Goal: Task Accomplishment & Management: Complete application form

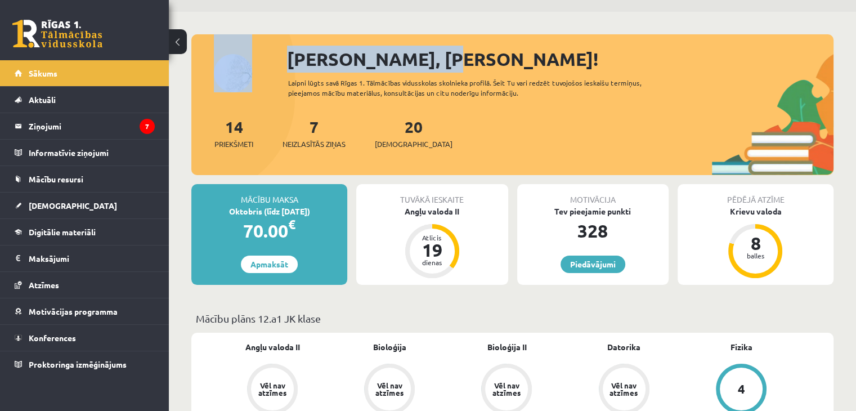
scroll to position [31, 0]
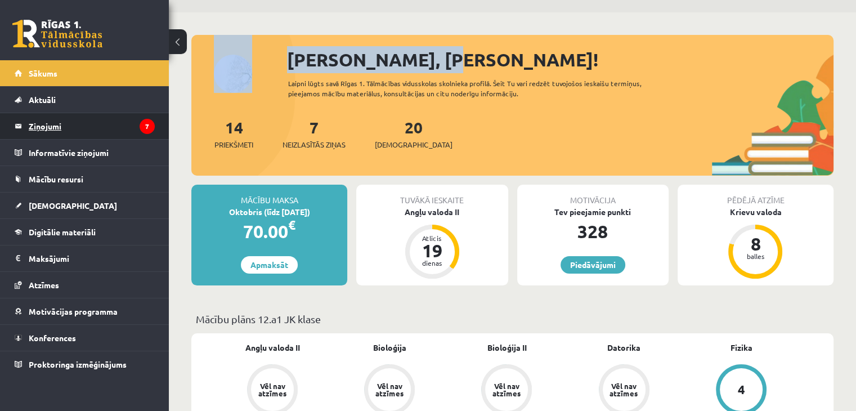
click at [32, 133] on legend "Ziņojumi 7" at bounding box center [92, 126] width 126 height 26
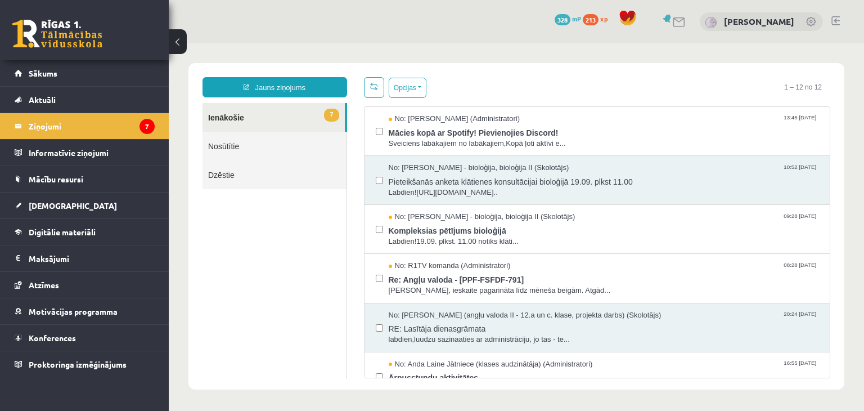
click at [516, 71] on div "Jauns ziņojums 7 Ienākošie Nosūtītie Dzēstie * ********* ********* ******* Opci…" at bounding box center [516, 226] width 656 height 326
click at [45, 201] on span "[DEMOGRAPHIC_DATA]" at bounding box center [73, 205] width 88 height 10
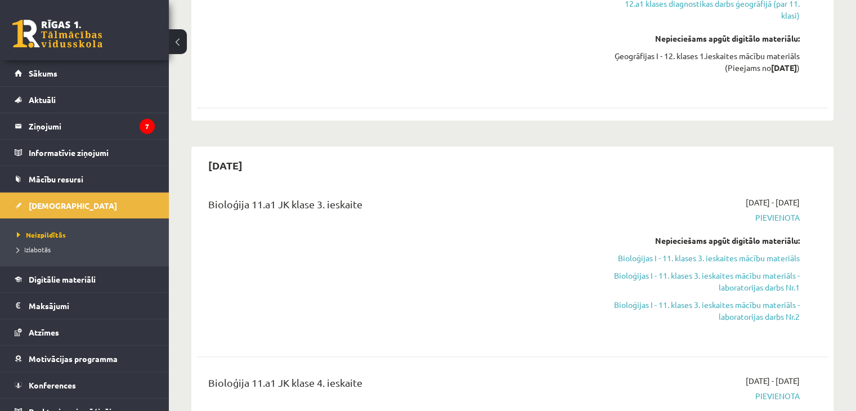
scroll to position [737, 0]
click at [698, 252] on link "Bioloģijas I - 11. klases 3. ieskaites mācību materiāls" at bounding box center [707, 257] width 186 height 12
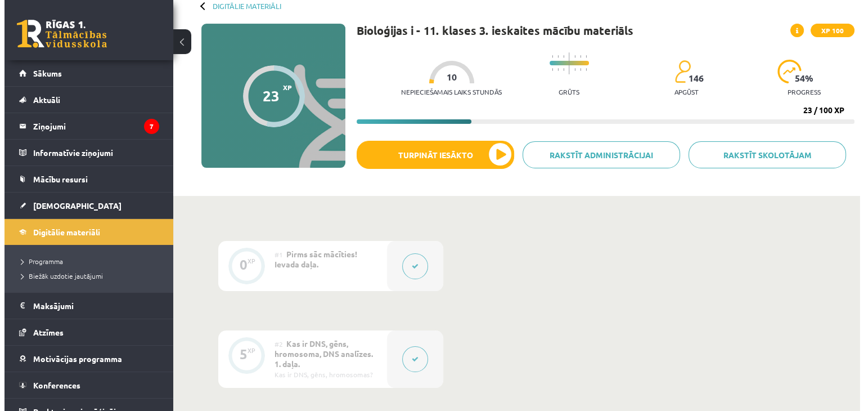
scroll to position [63, 0]
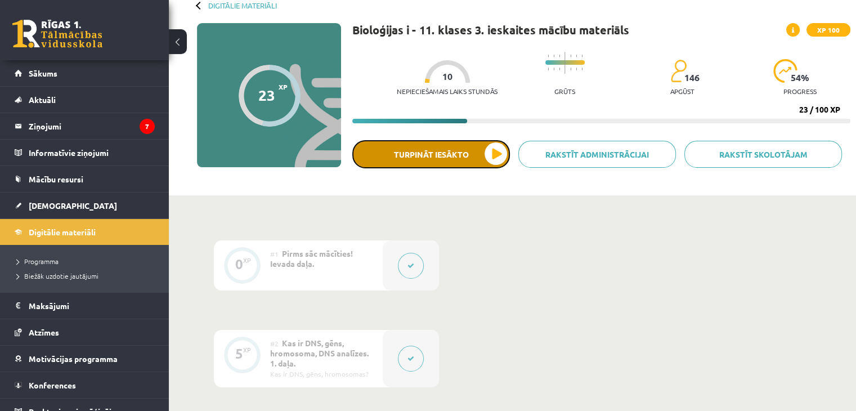
click at [417, 166] on button "Turpināt iesākto" at bounding box center [431, 154] width 158 height 28
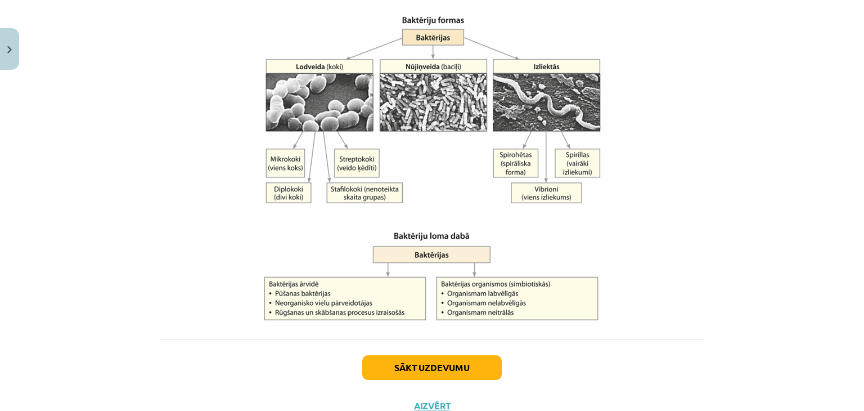
scroll to position [2000, 0]
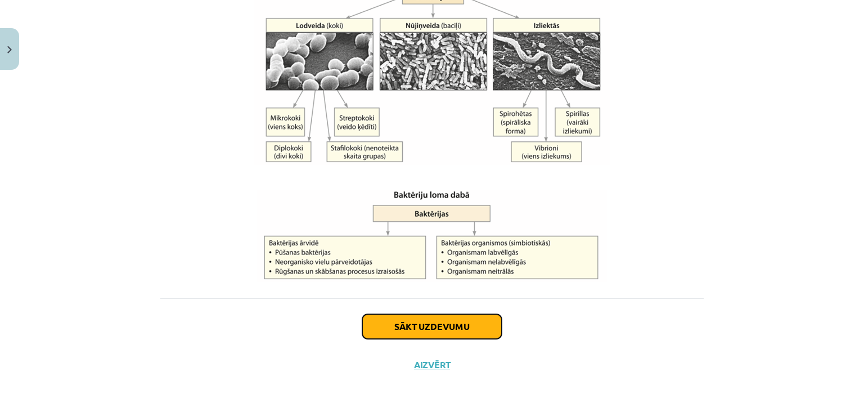
click at [417, 327] on button "Sākt uzdevumu" at bounding box center [432, 326] width 140 height 25
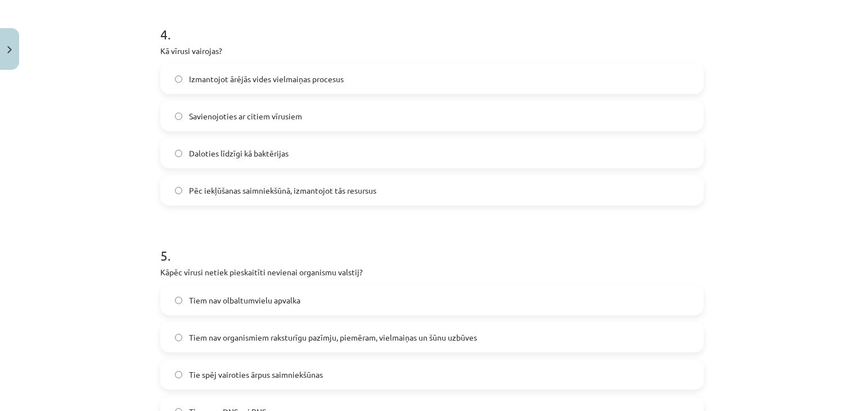
scroll to position [1026, 0]
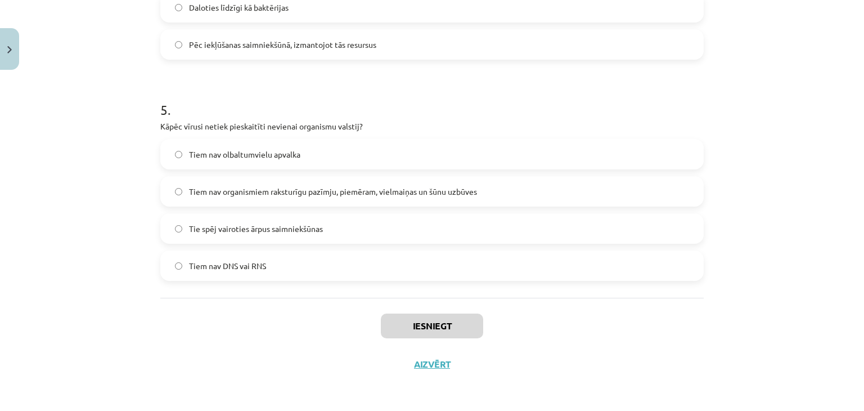
click at [333, 187] on span "Tiem nav organismiem raksturīgu pazīmju, piemēram, vielmaiņas un šūnu uzbūves" at bounding box center [333, 192] width 288 height 12
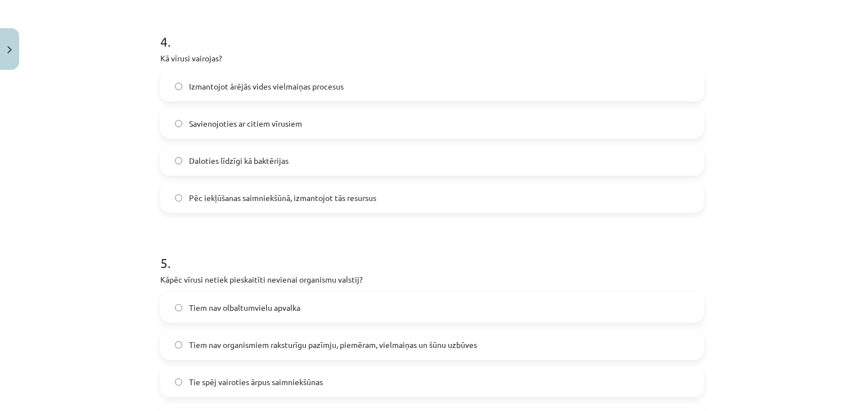
scroll to position [873, 0]
click at [344, 161] on label "Daloties līdzīgi kā baktērijas" at bounding box center [431, 161] width 541 height 28
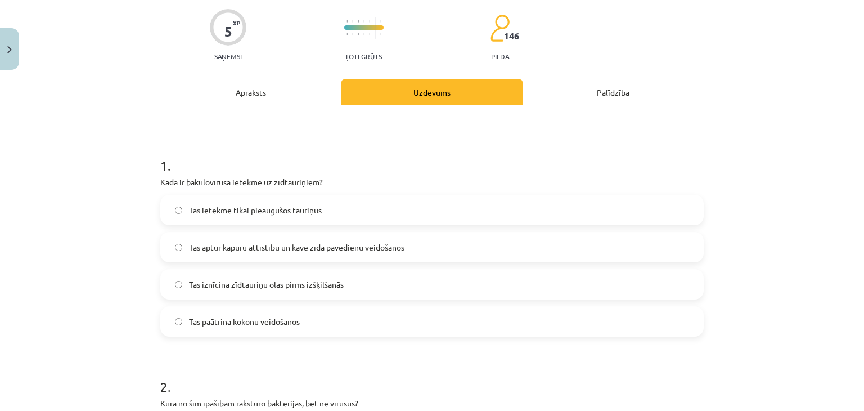
scroll to position [0, 0]
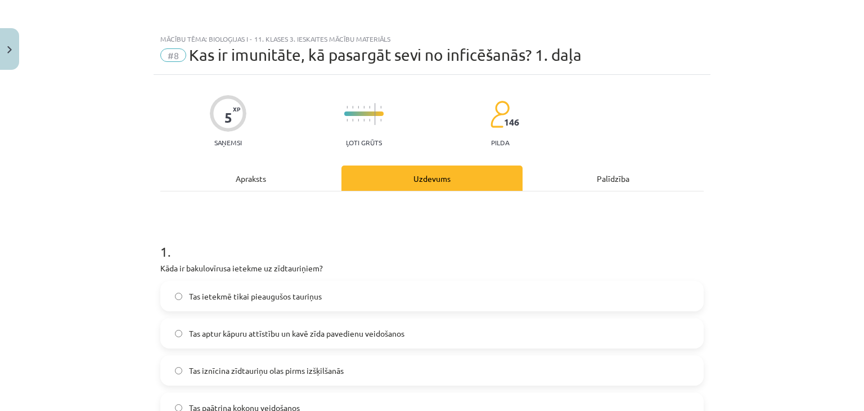
click at [275, 178] on div "Apraksts" at bounding box center [250, 177] width 181 height 25
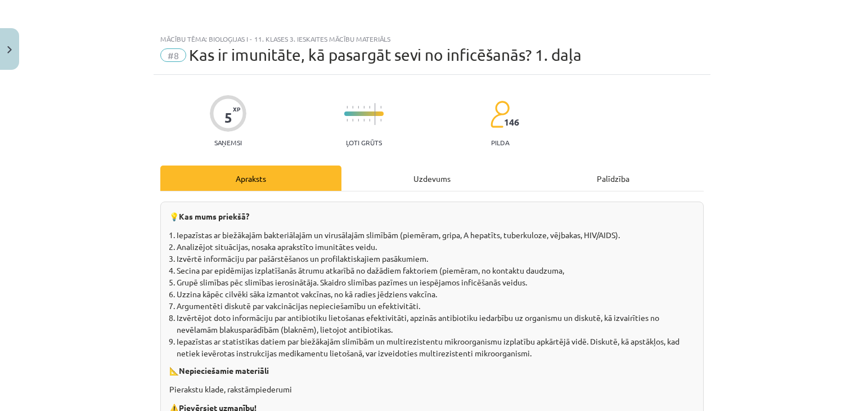
click at [398, 165] on div "Uzdevums" at bounding box center [432, 177] width 181 height 25
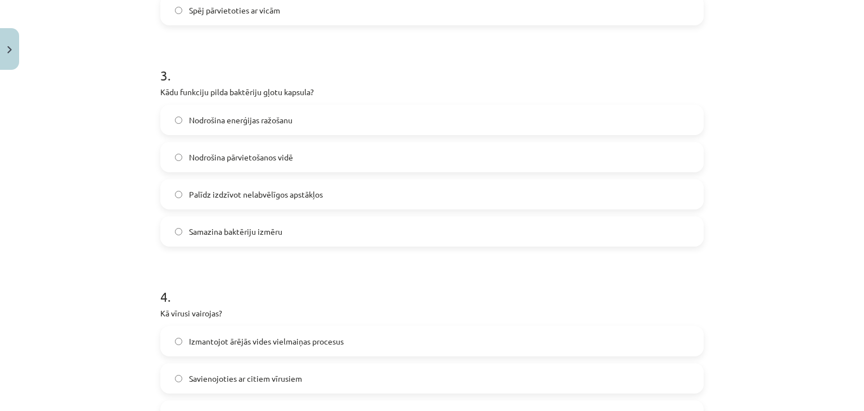
scroll to position [578, 0]
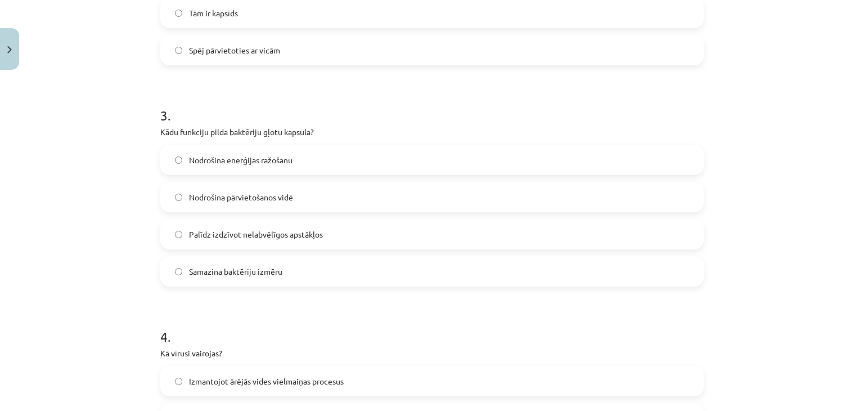
click at [254, 240] on label "Palīdz izdzīvot nelabvēlīgos apstākļos" at bounding box center [431, 234] width 541 height 28
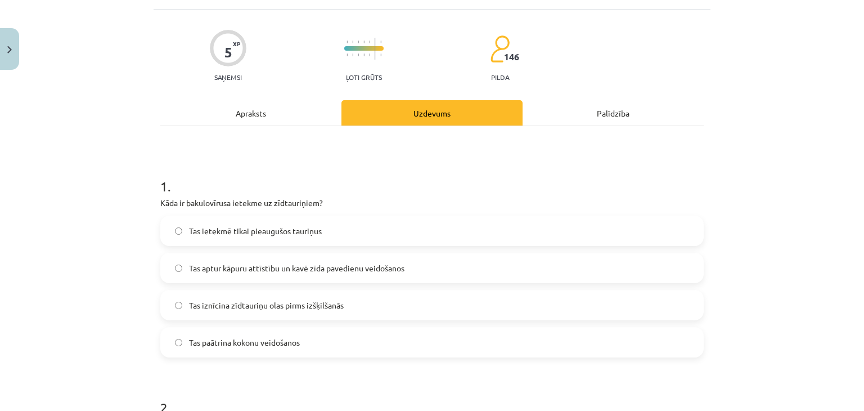
scroll to position [0, 0]
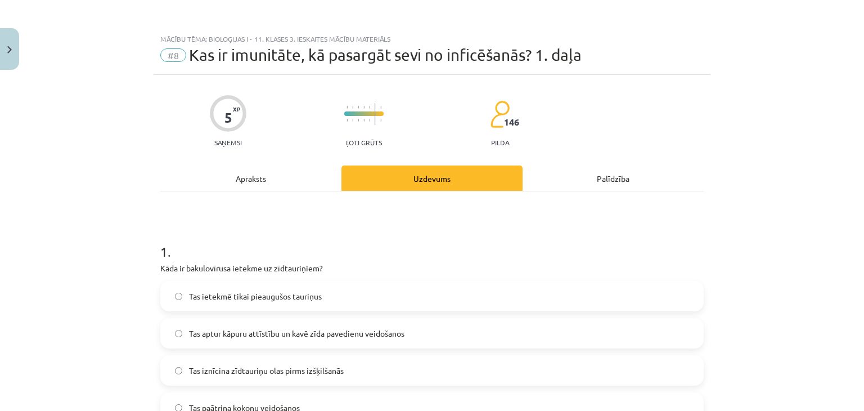
click at [241, 184] on div "Apraksts" at bounding box center [250, 177] width 181 height 25
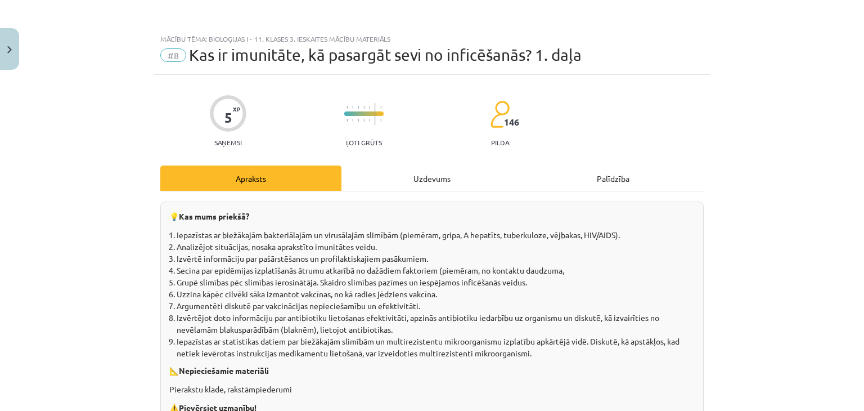
click at [392, 173] on div "Uzdevums" at bounding box center [432, 177] width 181 height 25
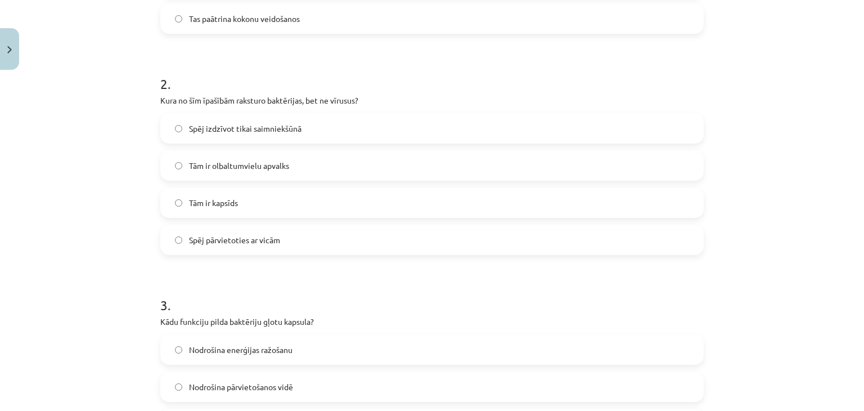
scroll to position [387, 0]
click at [241, 169] on span "Tām ir olbaltumvielu apvalks" at bounding box center [239, 167] width 100 height 12
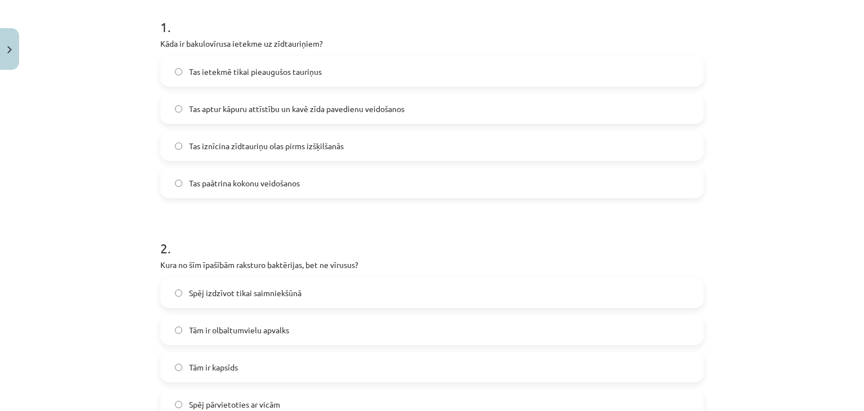
scroll to position [223, 0]
click at [268, 190] on label "Tas paātrina kokonu veidošanos" at bounding box center [431, 184] width 541 height 28
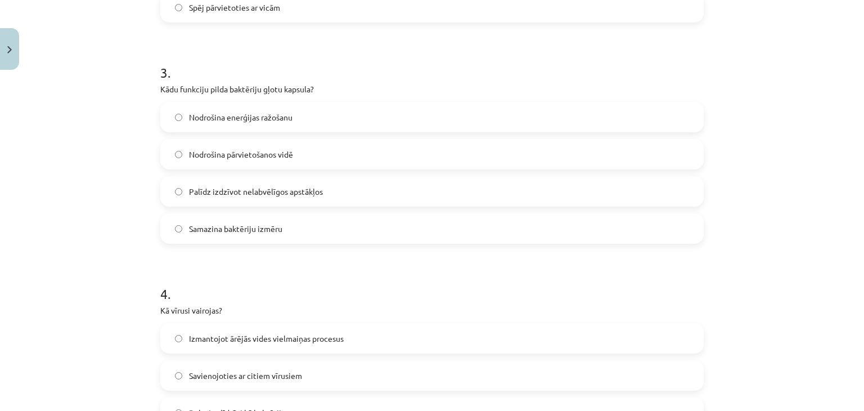
scroll to position [1026, 0]
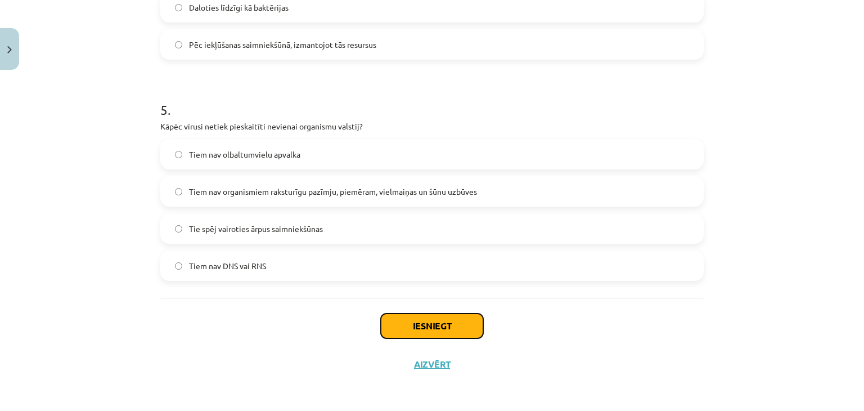
click at [427, 330] on button "Iesniegt" at bounding box center [432, 325] width 102 height 25
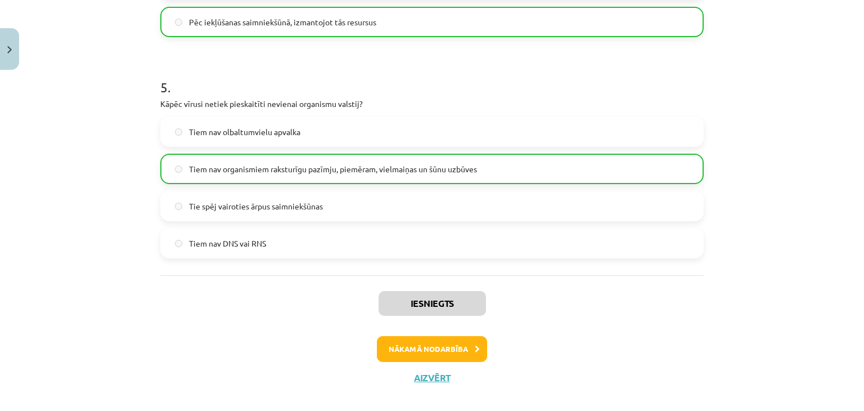
scroll to position [1062, 0]
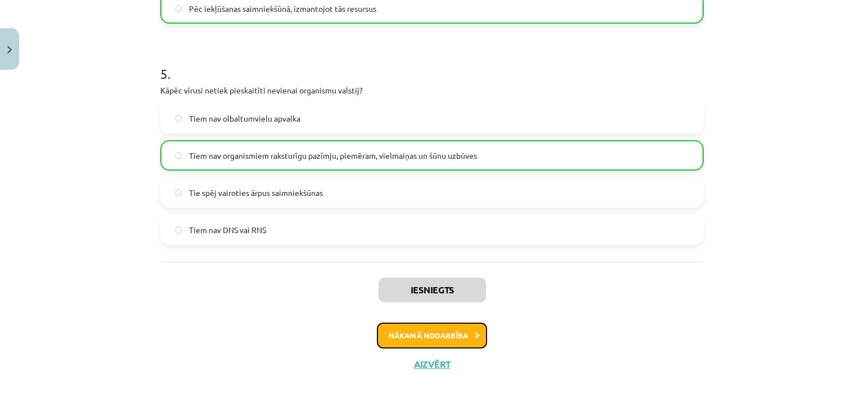
click at [423, 338] on button "Nākamā nodarbība" at bounding box center [432, 335] width 110 height 26
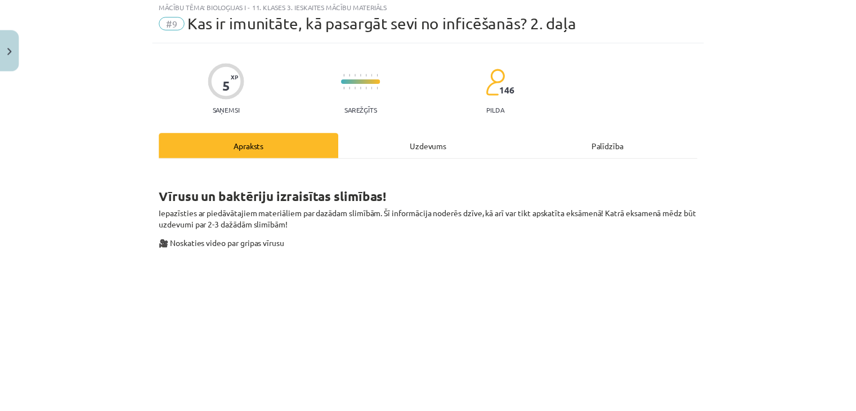
scroll to position [28, 0]
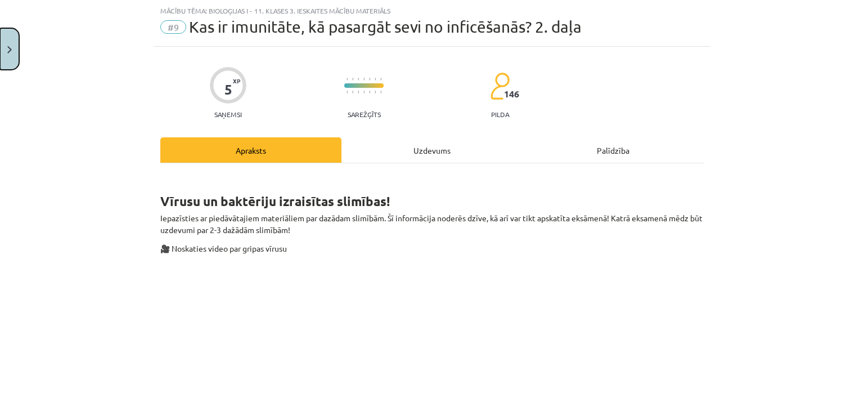
click at [0, 59] on button "Close" at bounding box center [9, 49] width 19 height 42
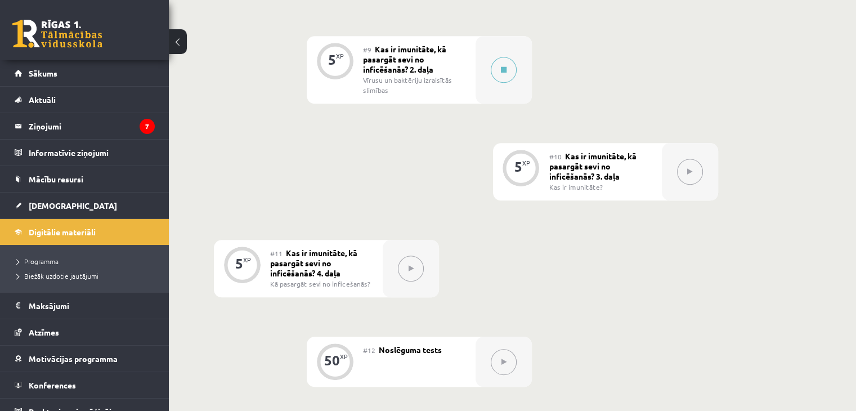
scroll to position [1044, 0]
